Goal: Information Seeking & Learning: Find contact information

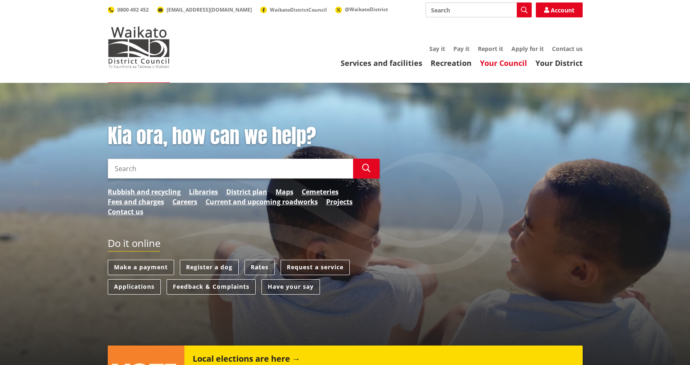
click at [505, 60] on link "Your Council" at bounding box center [503, 63] width 47 height 10
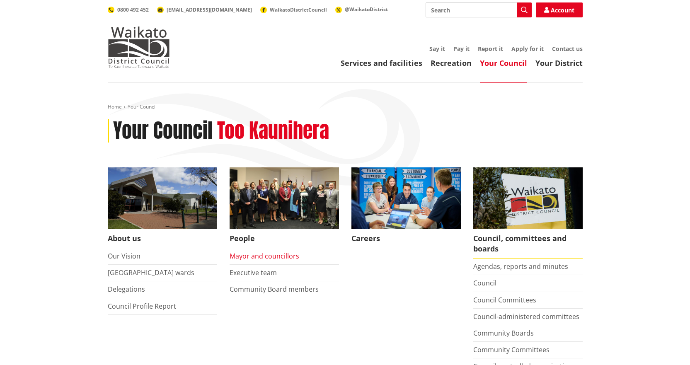
click at [266, 254] on link "Mayor and councillors" at bounding box center [265, 256] width 70 height 9
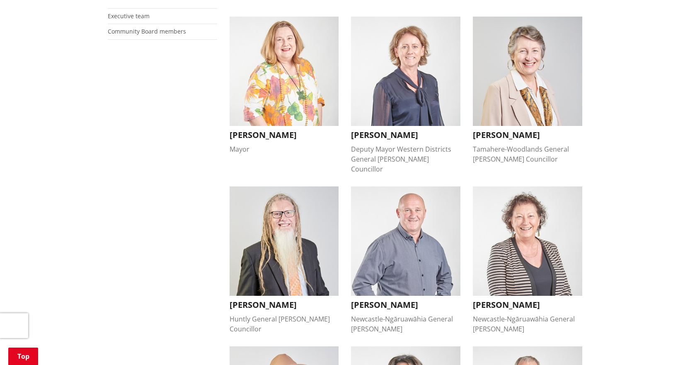
scroll to position [249, 0]
